Goal: Task Accomplishment & Management: Manage account settings

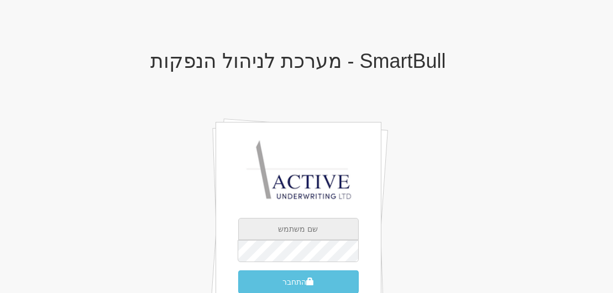
click at [310, 225] on input "text" at bounding box center [298, 229] width 120 height 22
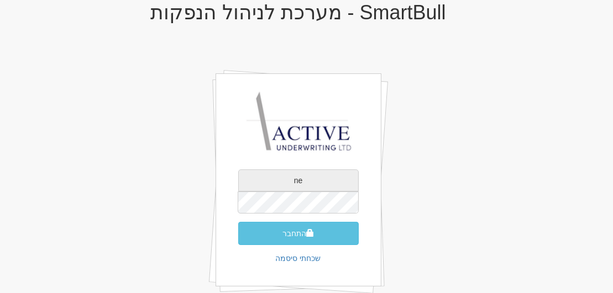
type input "n"
type input "neil@activeu.co.il"
click at [238, 222] on button "התחבר" at bounding box center [298, 233] width 120 height 23
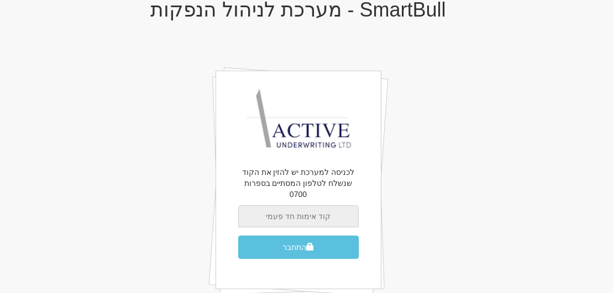
scroll to position [80, 0]
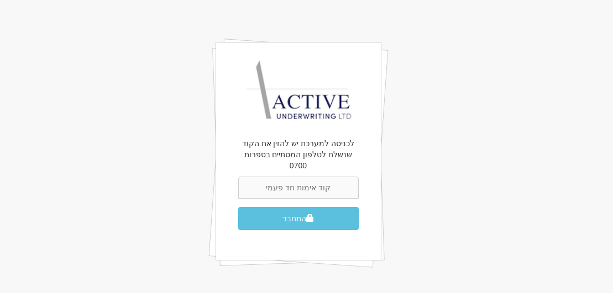
click at [293, 151] on p "לכניסה למערכת יש להזין את הקוד שנשלח לטלפון המסתיים בספרות 0700" at bounding box center [298, 154] width 120 height 33
click at [504, 118] on div "SmartBull - מערכת לניהול הנפקות לכניסה למערכת יש להזין את הקוד שנשלח לטלפון המס…" at bounding box center [298, 132] width 536 height 346
click at [399, 131] on div "SmartBull - מערכת לניהול הנפקות לכניסה למערכת יש להזין את הקוד שנשלח לטלפון המס…" at bounding box center [298, 132] width 536 height 346
click at [180, 98] on div "SmartBull - מערכת לניהול הנפקות לכניסה למערכת יש להזין את הקוד שנשלח לטלפון המס…" at bounding box center [298, 132] width 536 height 346
